Goal: Task Accomplishment & Management: Use online tool/utility

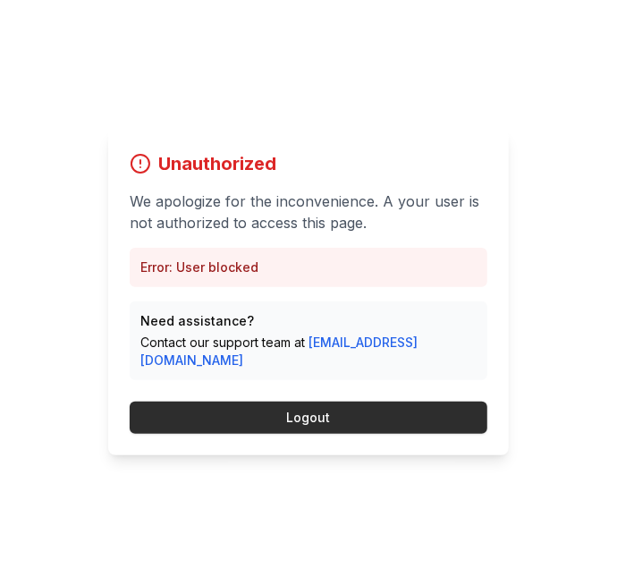
click at [392, 434] on button "Logout" at bounding box center [309, 417] width 358 height 32
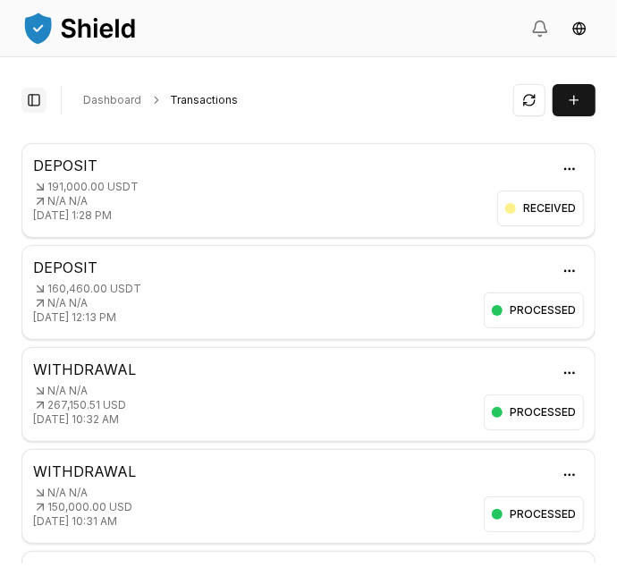
click at [30, 100] on button "Toggle Sidebar" at bounding box center [33, 100] width 25 height 25
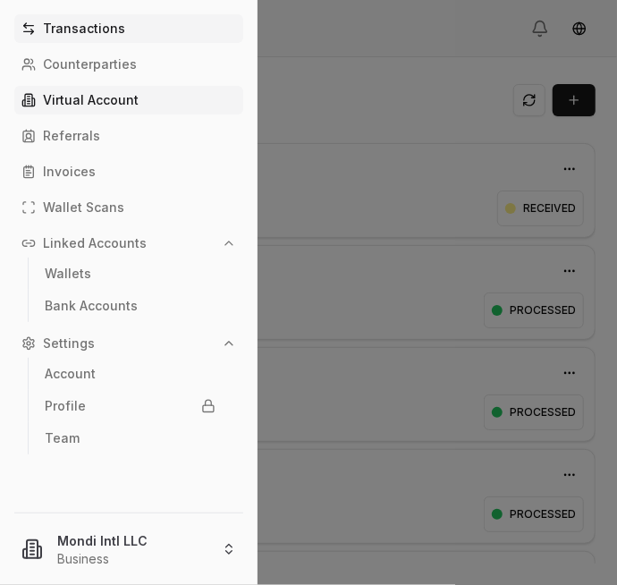
click at [96, 100] on p "Virtual Account" at bounding box center [91, 100] width 96 height 13
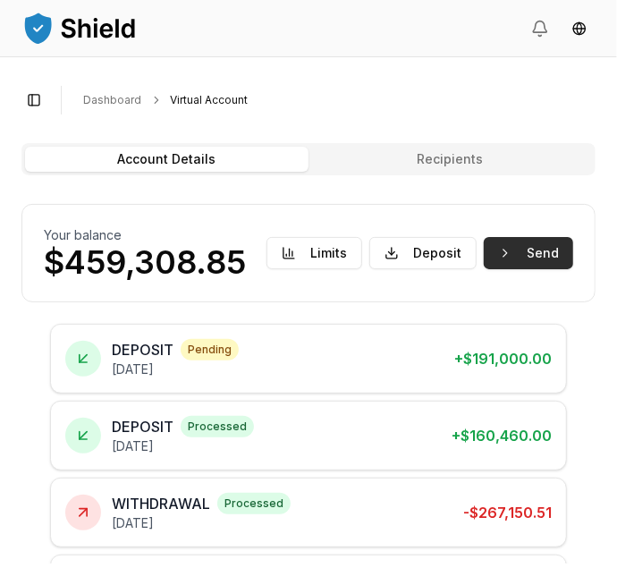
click at [532, 252] on button "Send" at bounding box center [528, 253] width 89 height 32
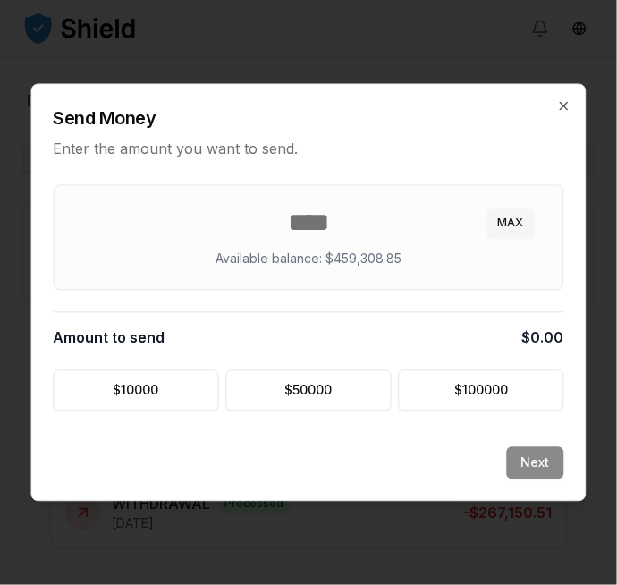
click at [506, 224] on button "MAX" at bounding box center [510, 223] width 47 height 29
type input "*********"
click at [538, 458] on button "Next" at bounding box center [535, 463] width 57 height 32
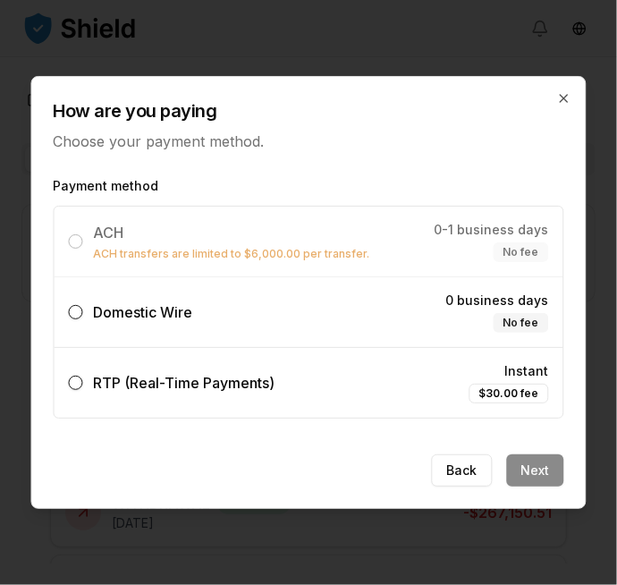
click at [79, 313] on button "Domestic Wire 0 business days No fee" at bounding box center [76, 312] width 14 height 14
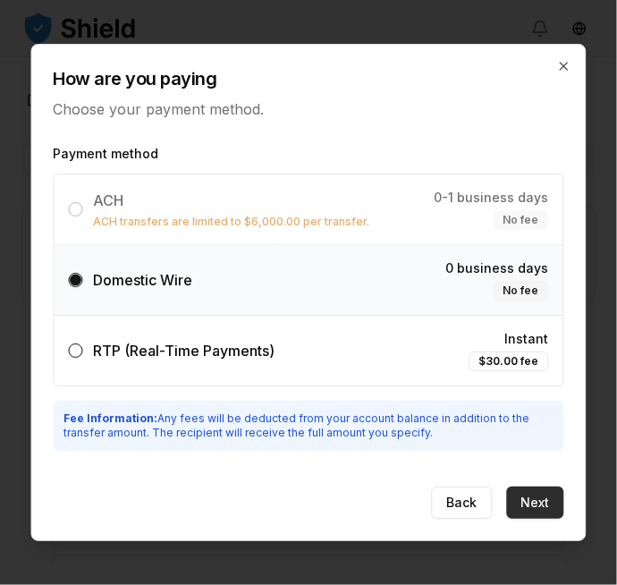
click at [533, 490] on button "Next" at bounding box center [535, 502] width 57 height 32
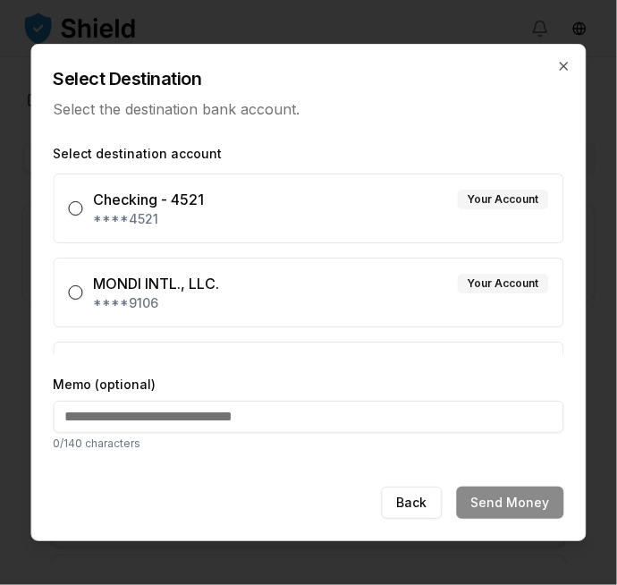
click at [79, 291] on button "MONDI INTL., LLC. Your Account ****9106" at bounding box center [76, 292] width 14 height 14
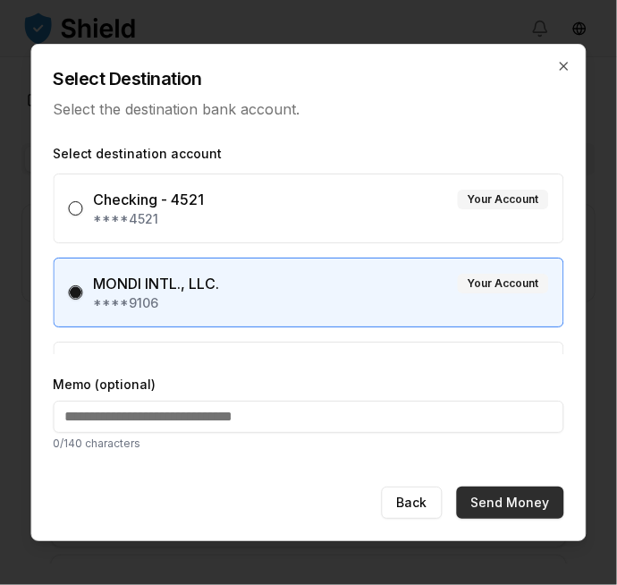
click at [529, 495] on button "Send Money" at bounding box center [510, 502] width 107 height 32
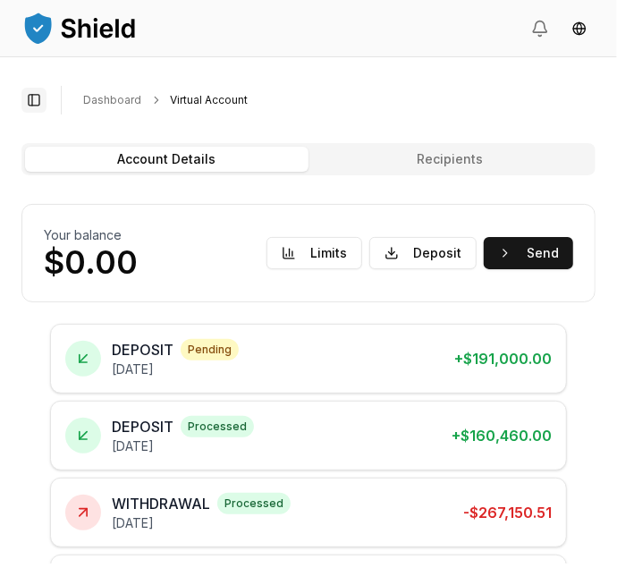
click at [32, 99] on button "Toggle Sidebar" at bounding box center [33, 100] width 25 height 25
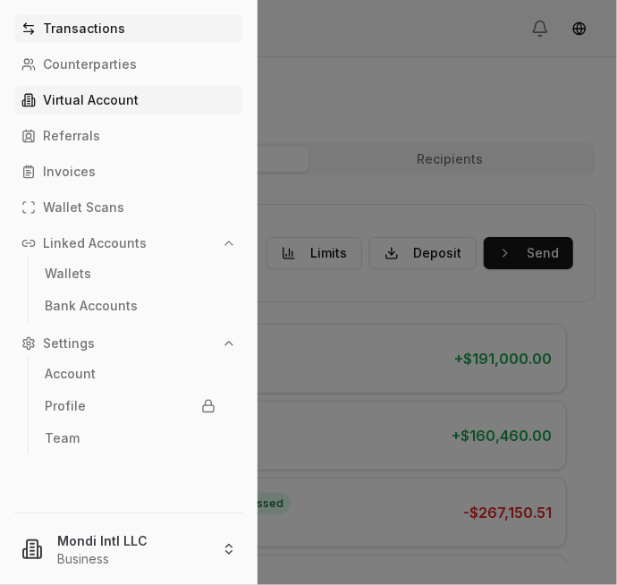
click at [93, 30] on p "Transactions" at bounding box center [84, 28] width 82 height 13
